Goal: Task Accomplishment & Management: Use online tool/utility

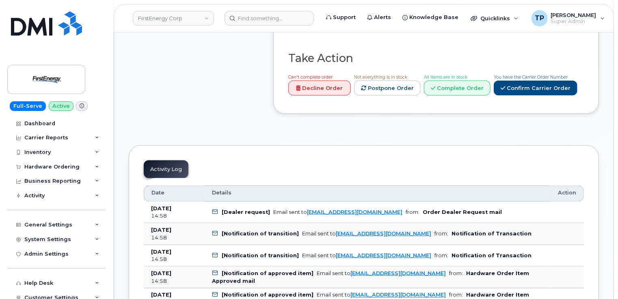
scroll to position [446, 0]
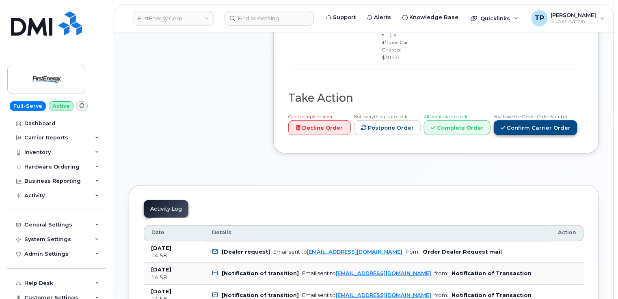
click at [547, 135] on link "Confirm Carrier Order" at bounding box center [535, 128] width 84 height 15
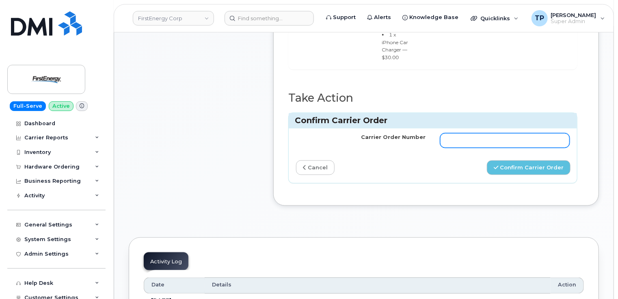
click at [484, 147] on input "Carrier Order Number" at bounding box center [504, 140] width 129 height 15
paste input "MB1000502990808"
type input "MB1000502990808"
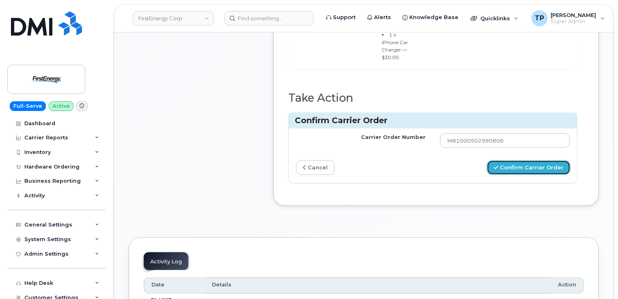
click at [524, 174] on button "Confirm Carrier Order" at bounding box center [528, 168] width 84 height 15
